Goal: Transaction & Acquisition: Purchase product/service

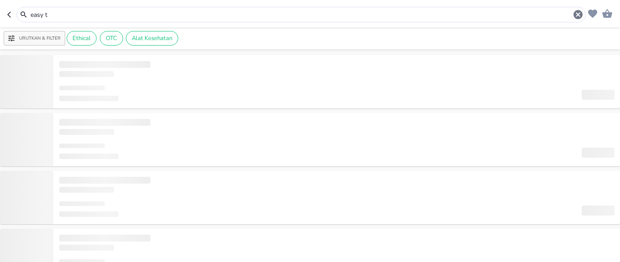
click at [137, 15] on input "easy t" at bounding box center [301, 15] width 543 height 10
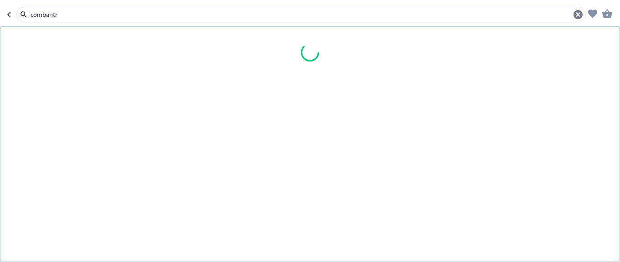
type input "combantr"
